Goal: Navigation & Orientation: Go to known website

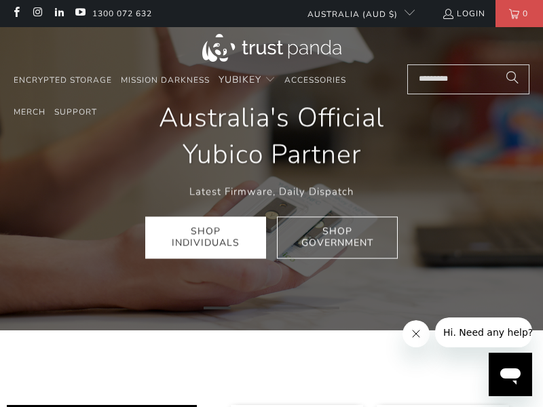
scroll to position [0, 875]
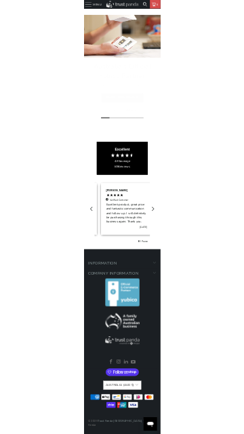
scroll to position [0, 529]
